Goal: Information Seeking & Learning: Understand process/instructions

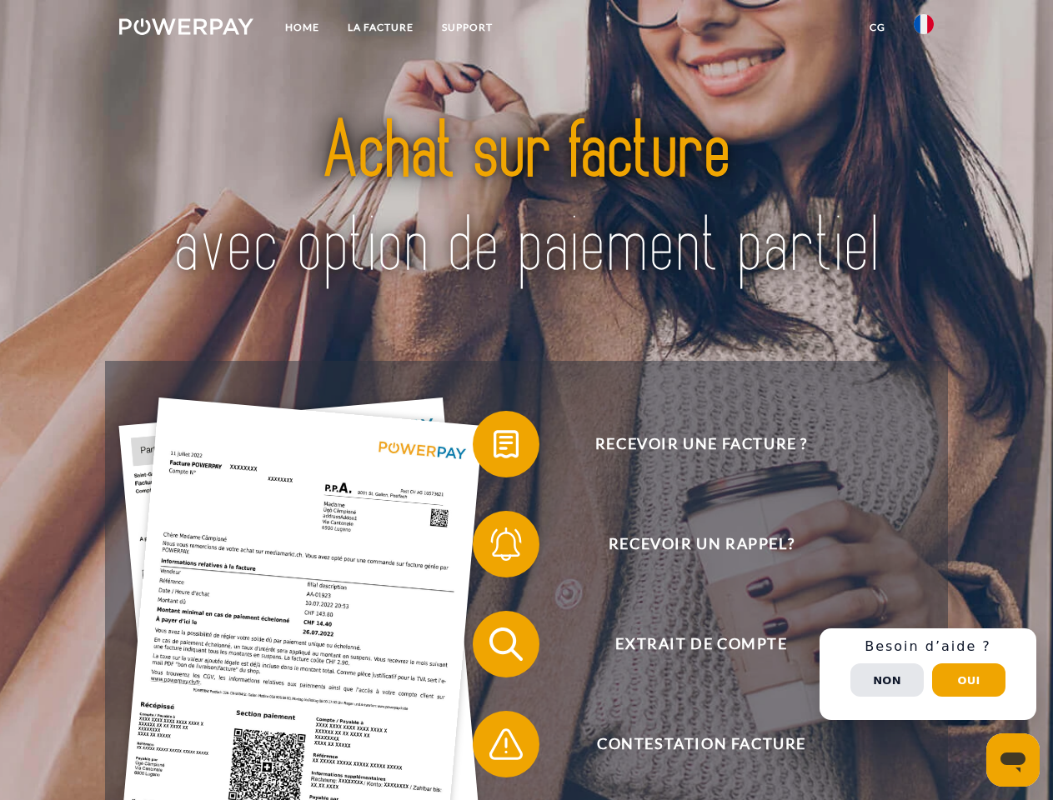
click at [186, 29] on img at bounding box center [186, 26] width 134 height 17
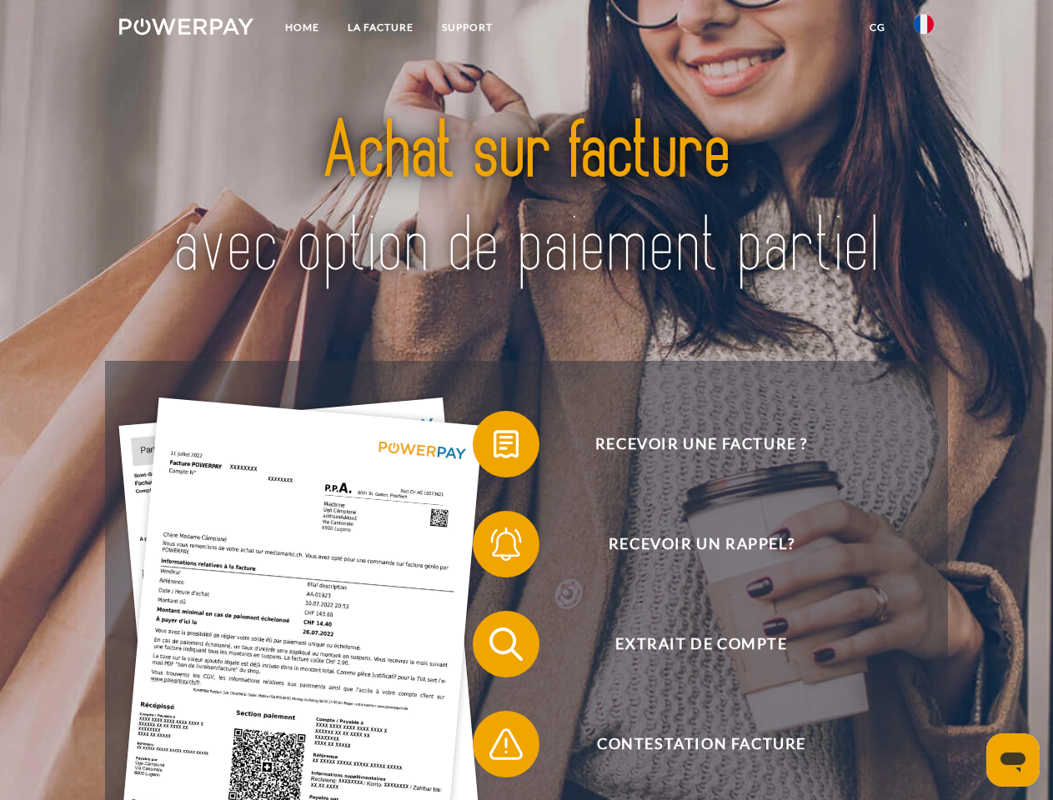
click at [924, 29] on img at bounding box center [924, 24] width 20 height 20
click at [877, 28] on link "CG" at bounding box center [877, 28] width 44 height 30
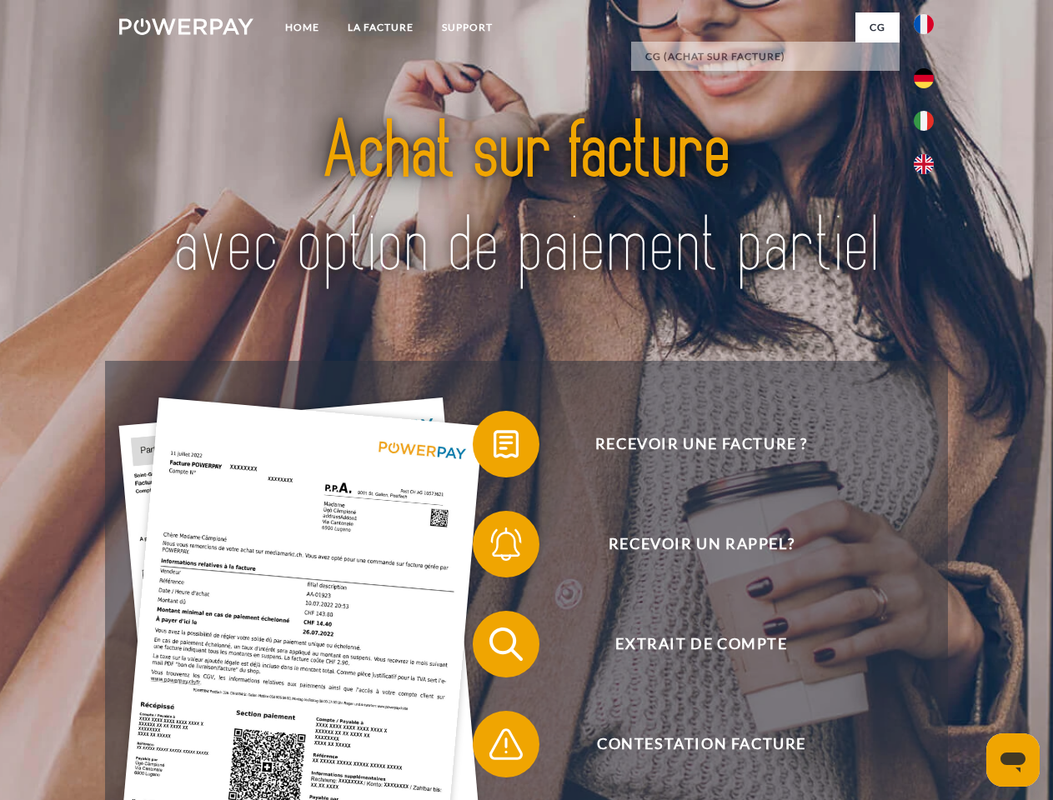
click at [494, 448] on span at bounding box center [480, 444] width 83 height 83
click at [494, 548] on span at bounding box center [480, 544] width 83 height 83
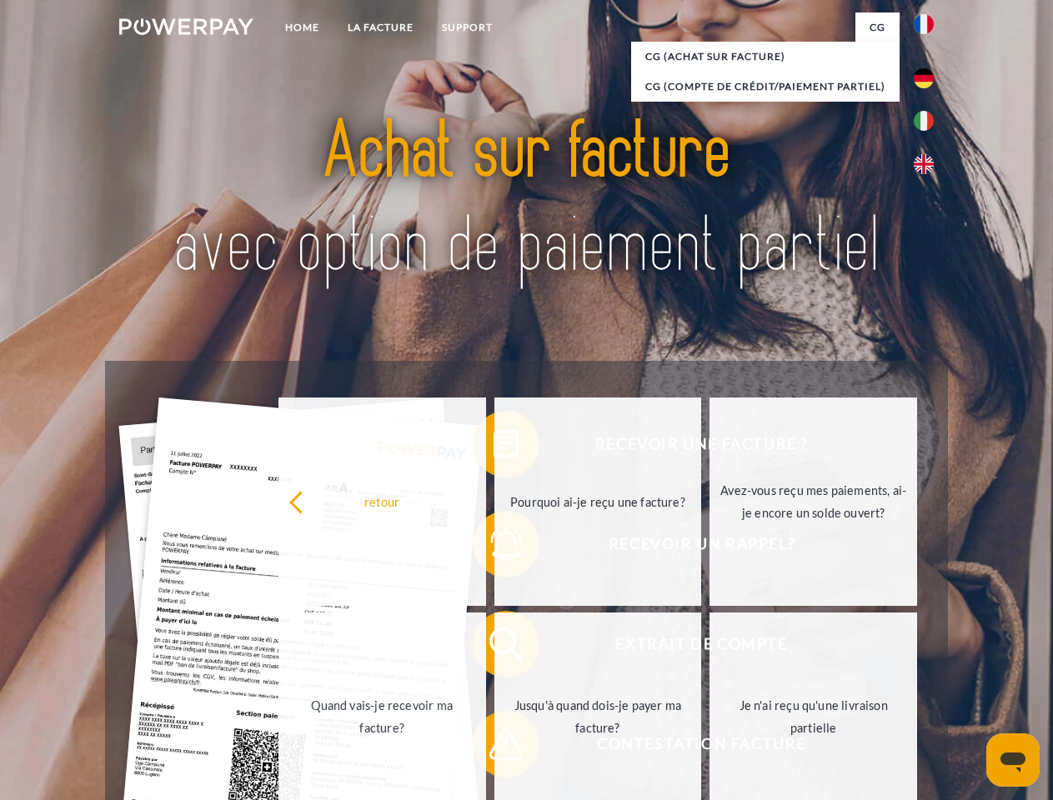
click at [494, 648] on link "Jusqu'à quand dois-je payer ma facture?" at bounding box center [598, 717] width 208 height 208
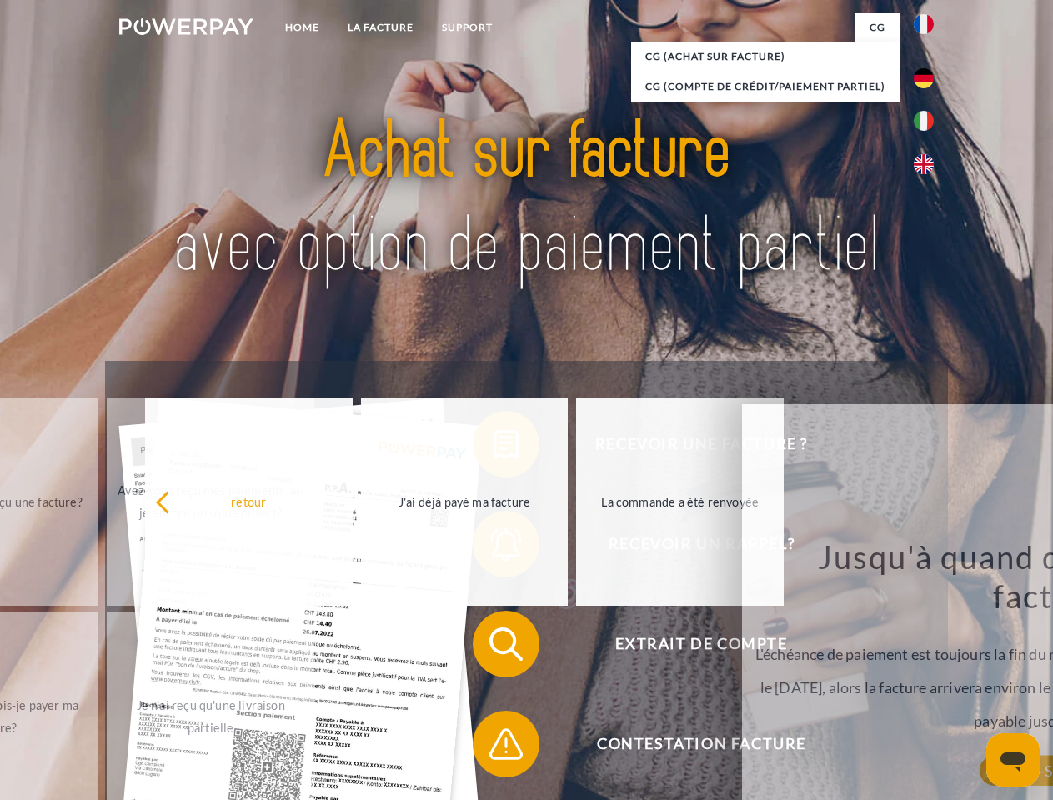
click at [494, 748] on span at bounding box center [480, 744] width 83 height 83
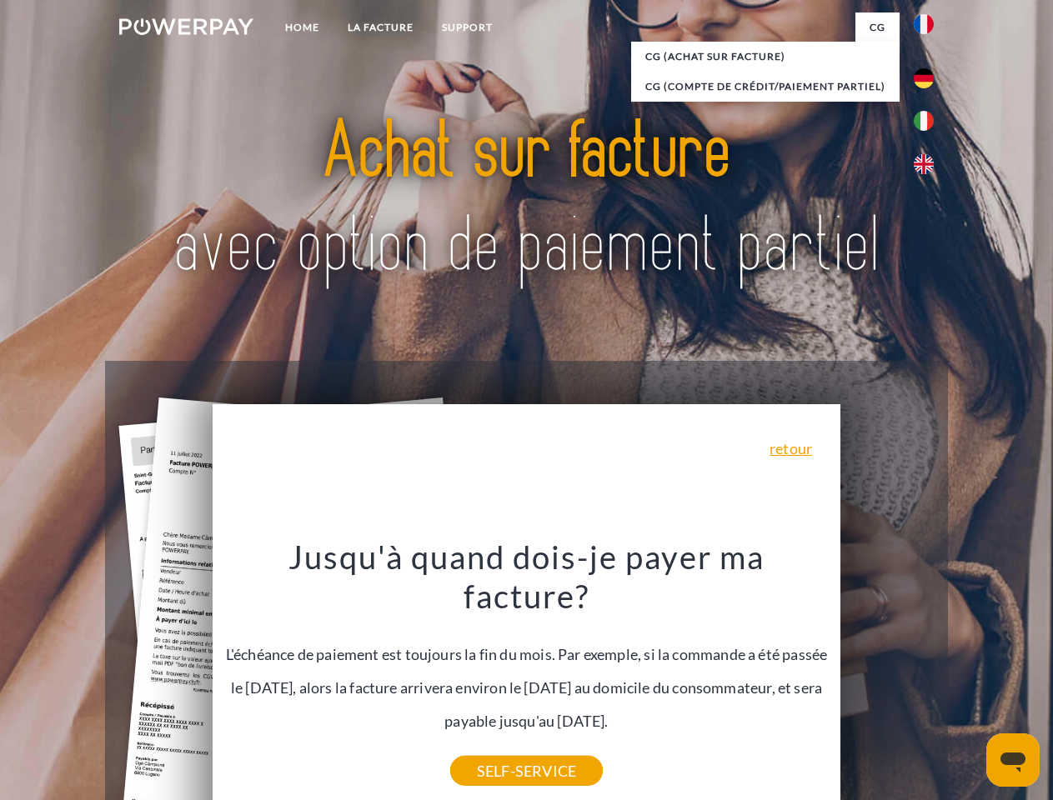
click at [928, 674] on div "Recevoir une facture ? Recevoir un rappel? Extrait de compte retour" at bounding box center [526, 694] width 842 height 667
click at [887, 678] on span "Extrait de compte" at bounding box center [701, 644] width 409 height 67
click at [969, 680] on header "Home LA FACTURE Support" at bounding box center [526, 575] width 1053 height 1151
